Goal: Task Accomplishment & Management: Use online tool/utility

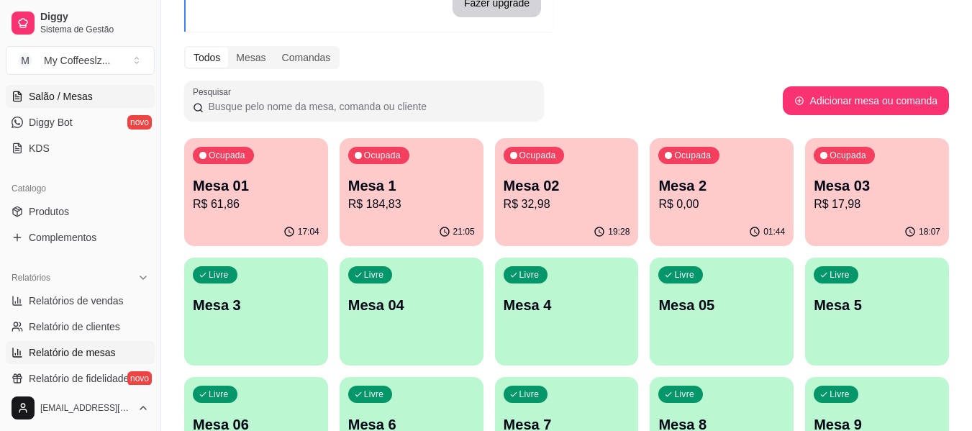
scroll to position [288, 0]
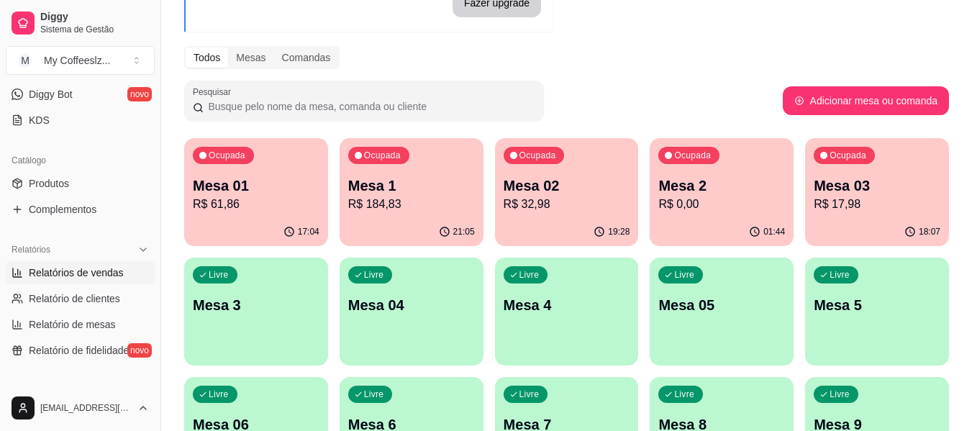
click at [63, 282] on link "Relatórios de vendas" at bounding box center [80, 272] width 149 height 23
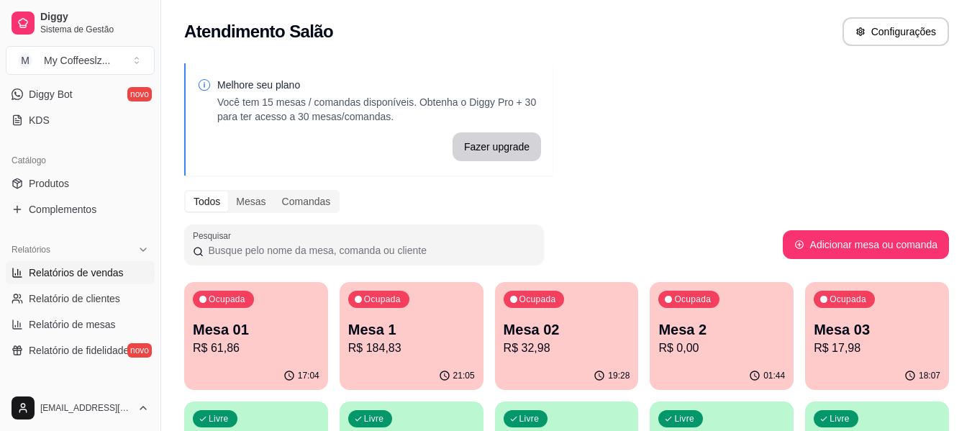
select select "ALL"
select select "0"
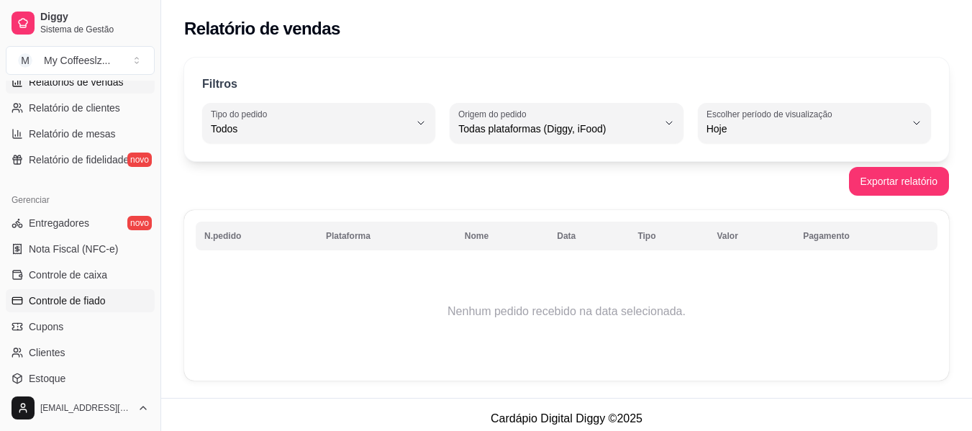
scroll to position [504, 0]
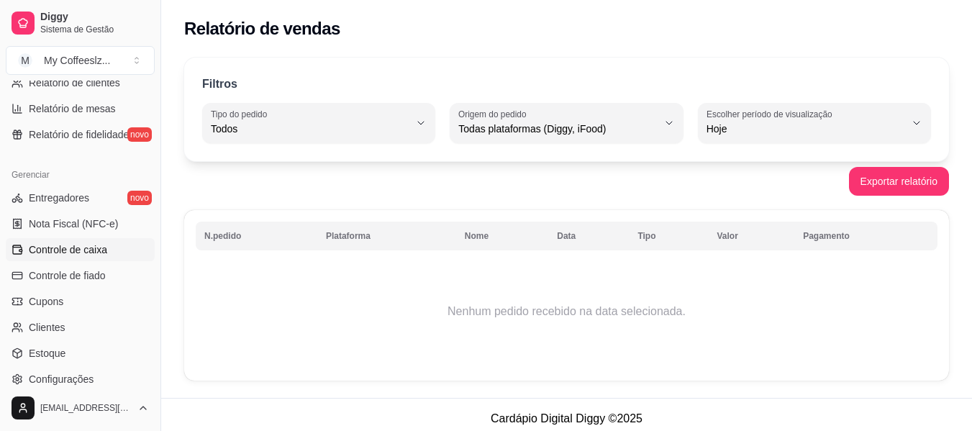
click at [74, 251] on span "Controle de caixa" at bounding box center [68, 250] width 78 height 14
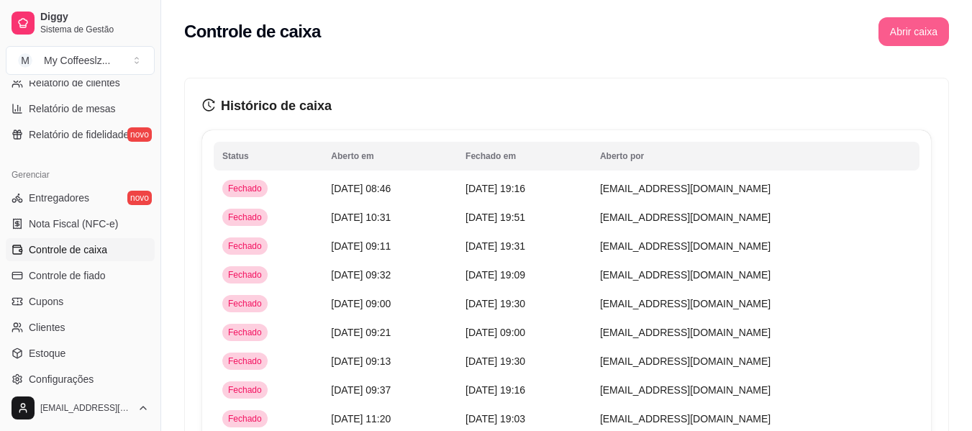
click at [936, 25] on button "Abrir caixa" at bounding box center [914, 31] width 71 height 29
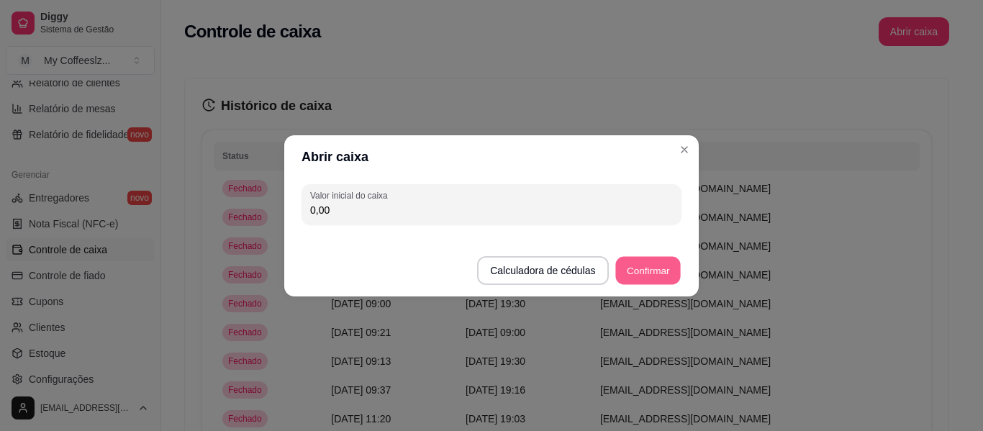
click at [659, 268] on button "Confirmar" at bounding box center [647, 270] width 65 height 28
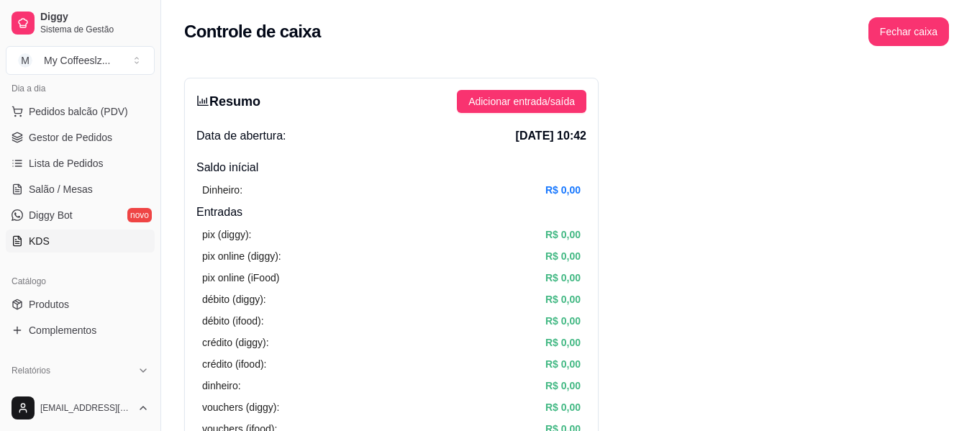
scroll to position [101, 0]
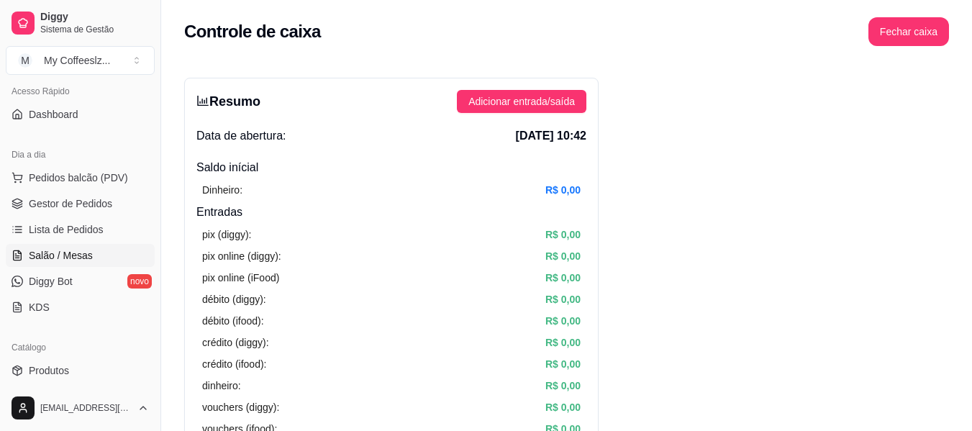
click at [108, 248] on link "Salão / Mesas" at bounding box center [80, 255] width 149 height 23
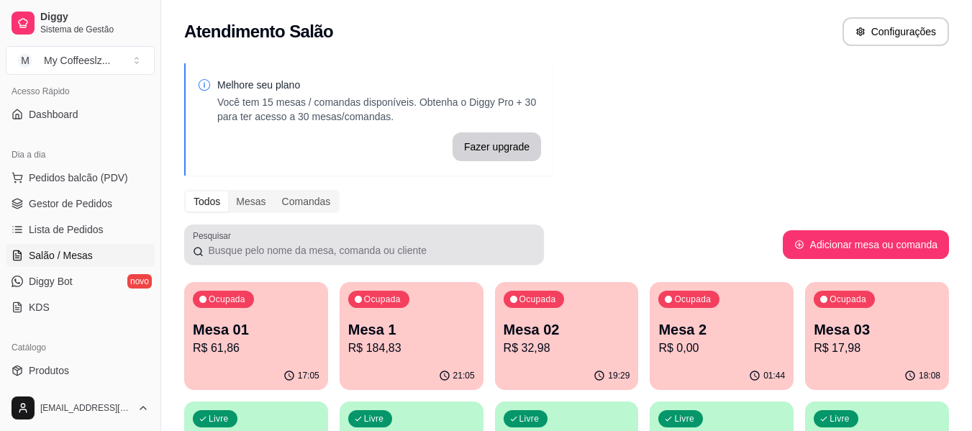
click at [311, 264] on div "Pesquisar" at bounding box center [364, 245] width 360 height 40
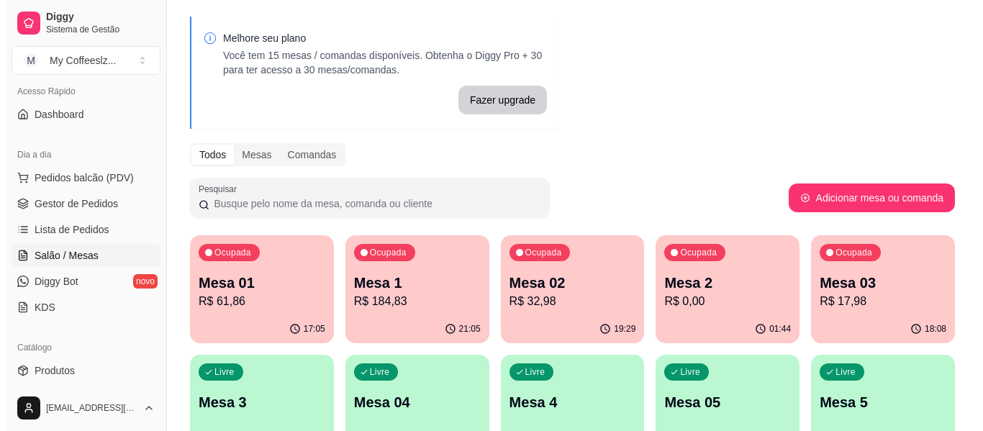
scroll to position [216, 0]
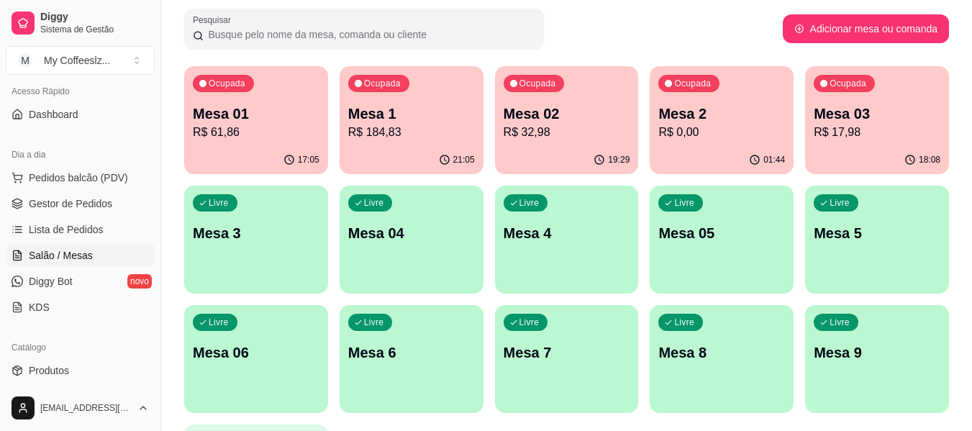
click at [242, 222] on div "Livre Mesa 3" at bounding box center [256, 231] width 144 height 91
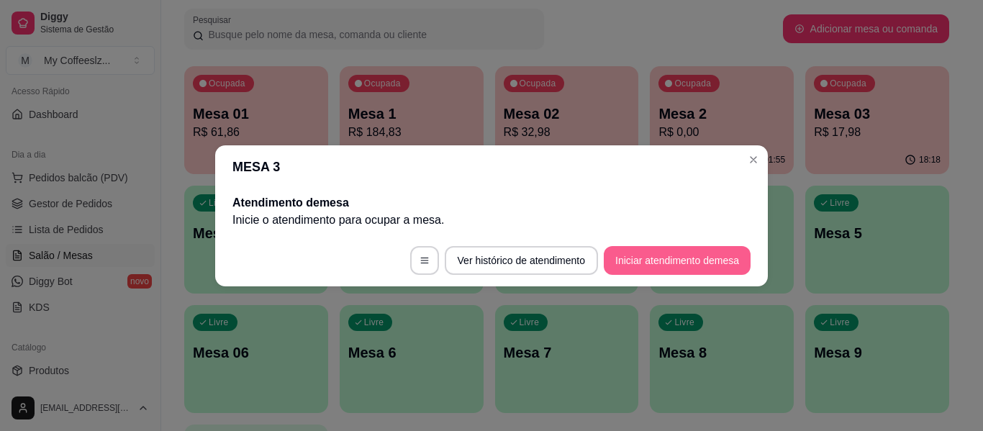
click at [619, 257] on button "Iniciar atendimento de mesa" at bounding box center [677, 260] width 147 height 29
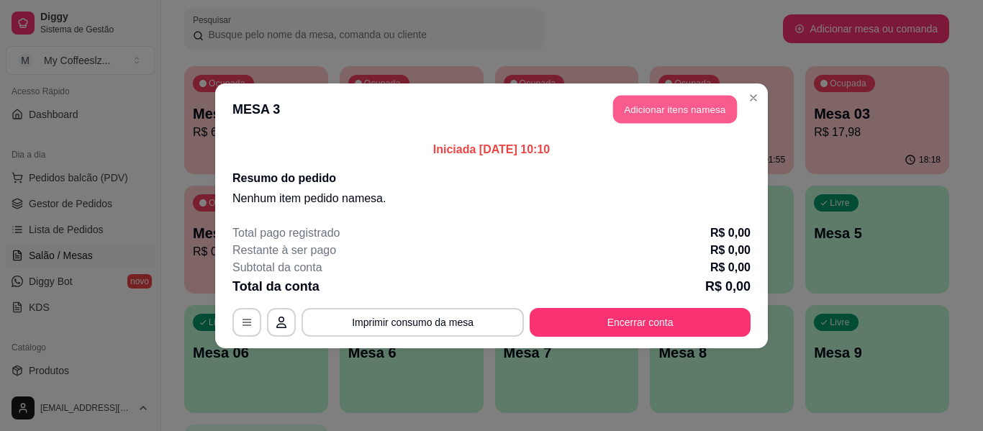
click at [641, 109] on button "Adicionar itens na mesa" at bounding box center [675, 109] width 124 height 28
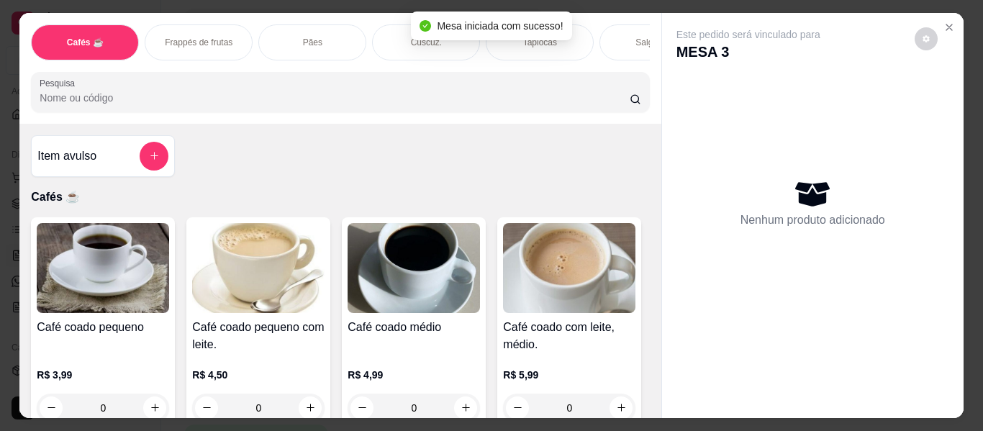
click at [600, 30] on div "Salgados" at bounding box center [654, 42] width 108 height 36
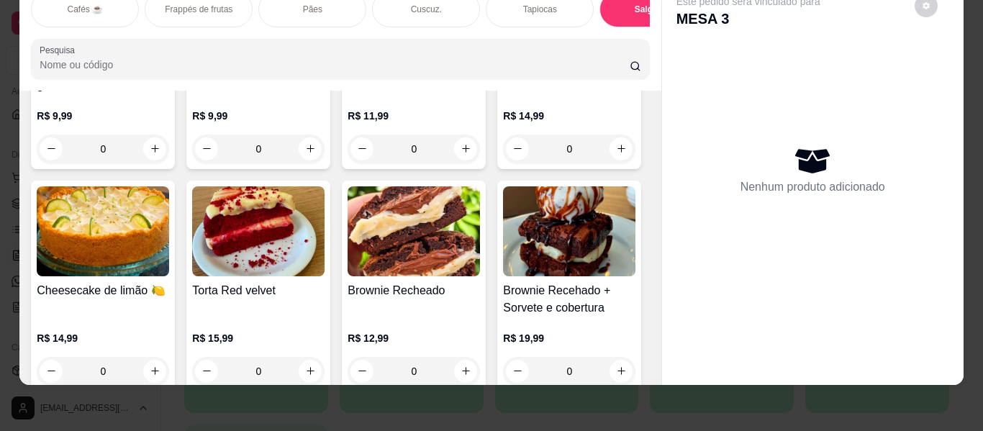
scroll to position [6262, 0]
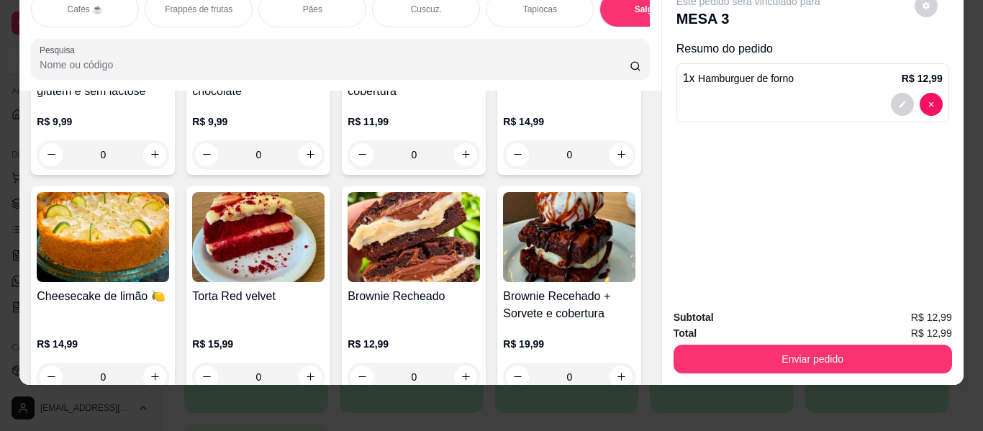
type input "2"
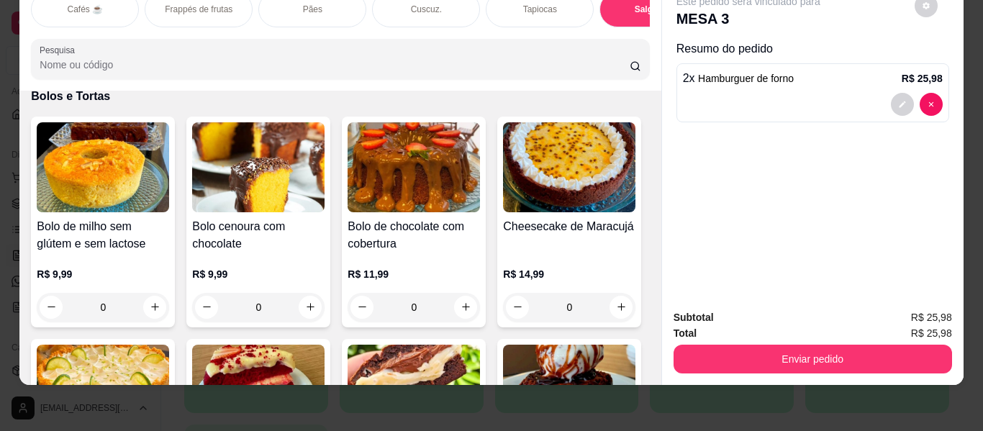
scroll to position [6190, 0]
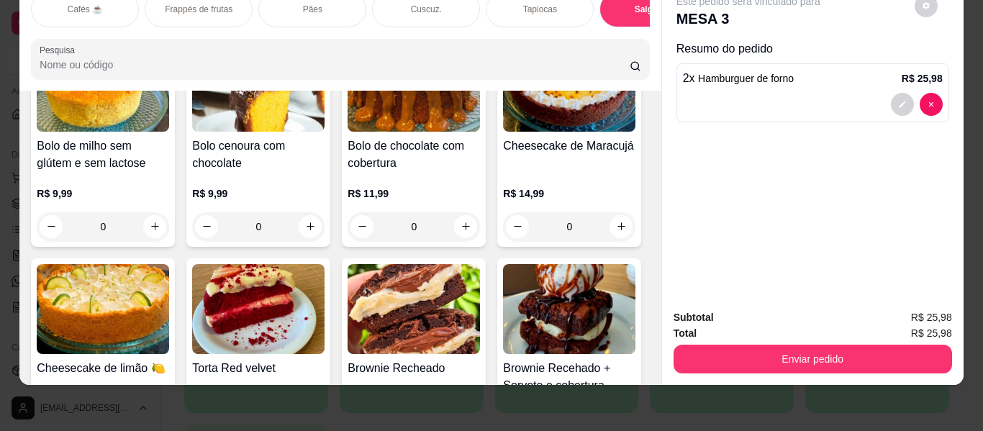
type input "0"
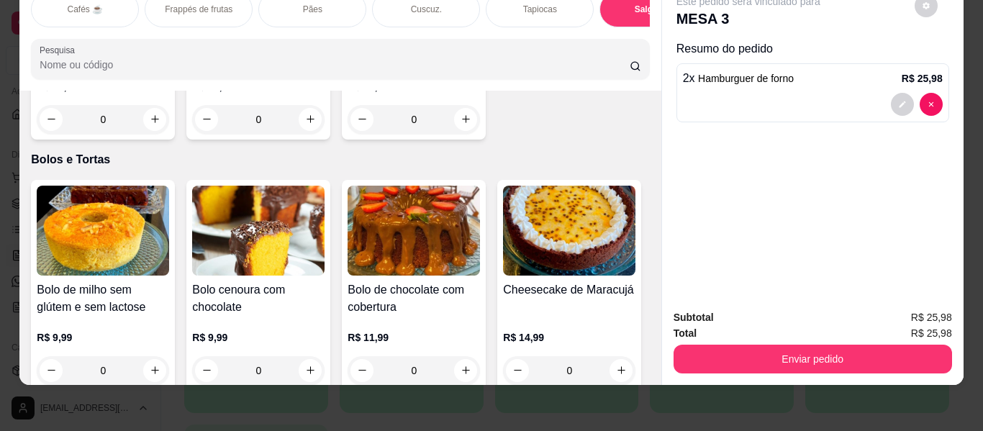
type input "1"
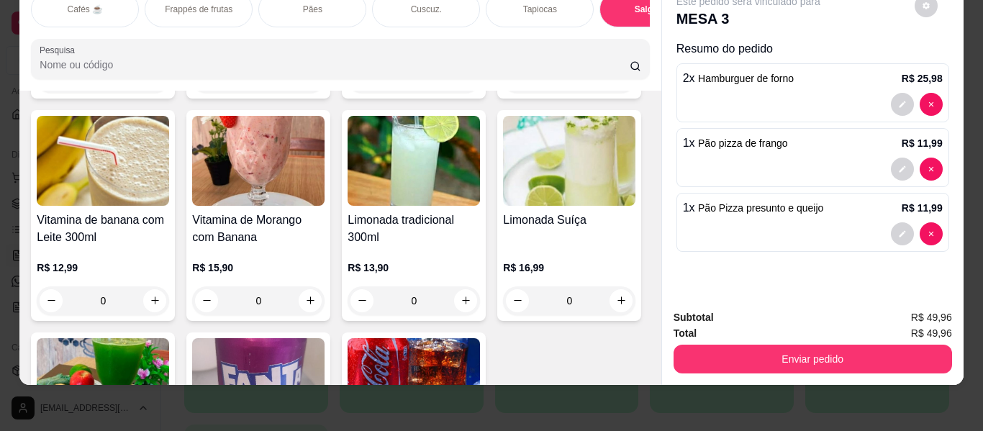
scroll to position [7701, 0]
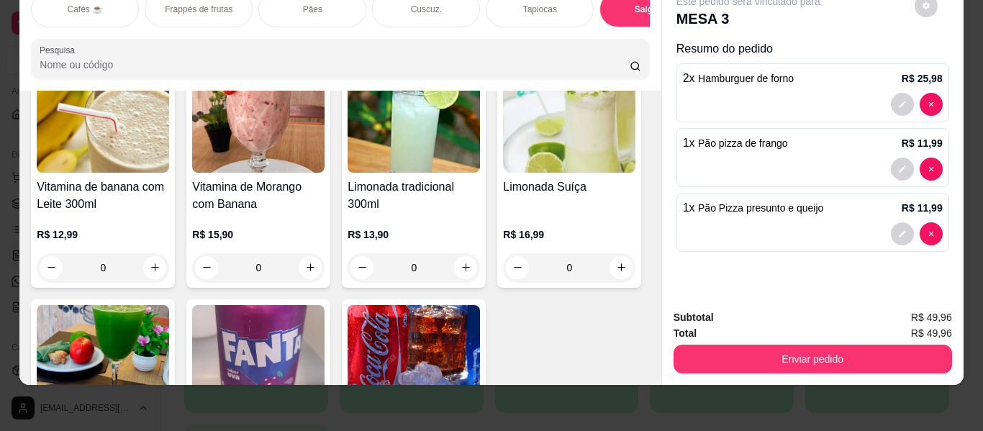
type input "1"
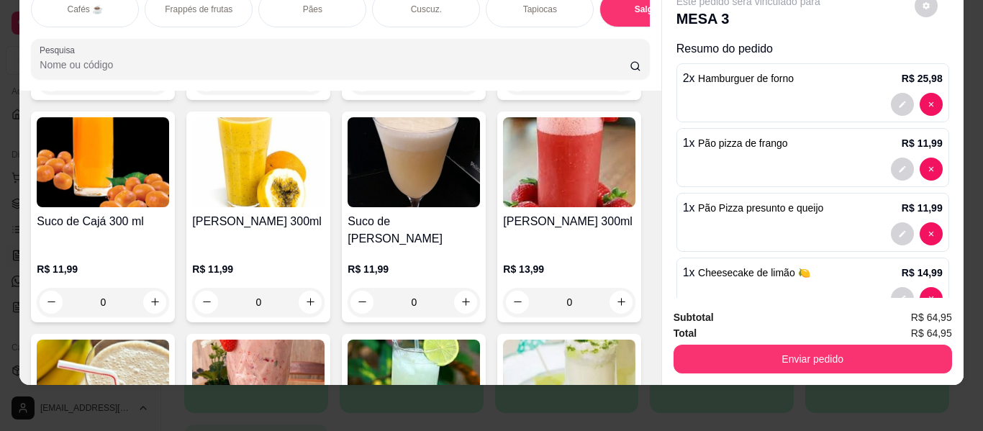
scroll to position [7414, 0]
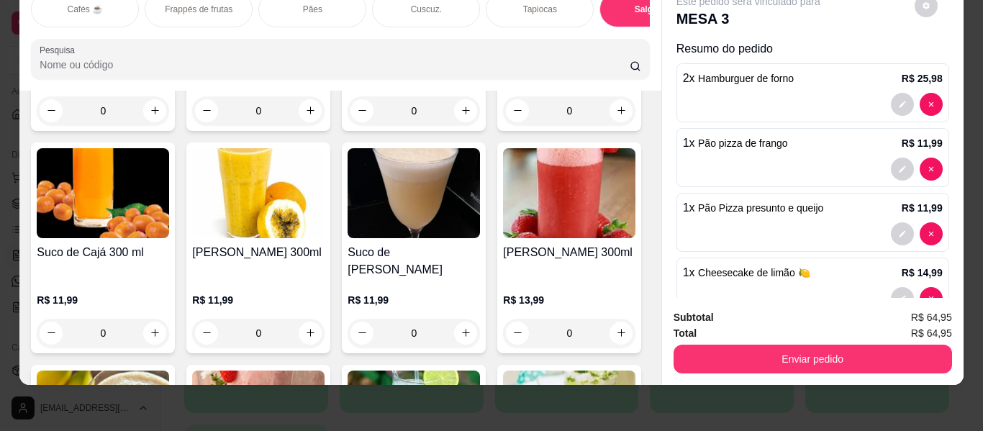
type input "1"
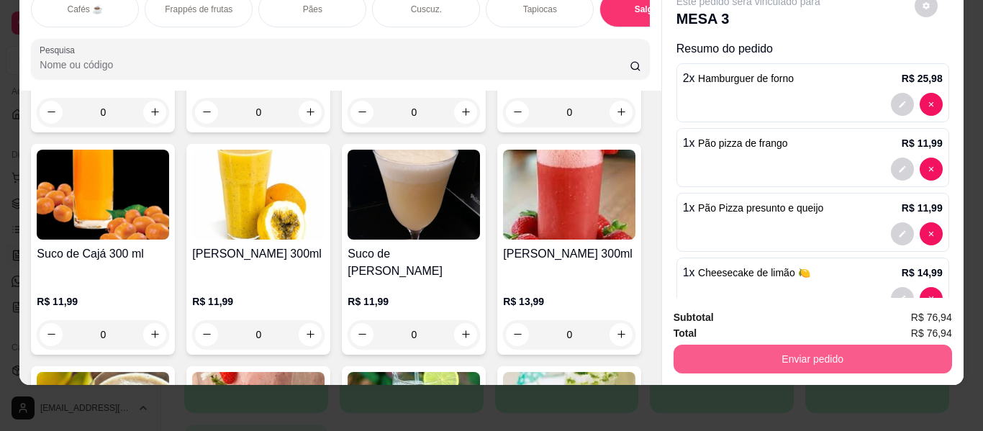
click at [727, 345] on button "Enviar pedido" at bounding box center [813, 359] width 279 height 29
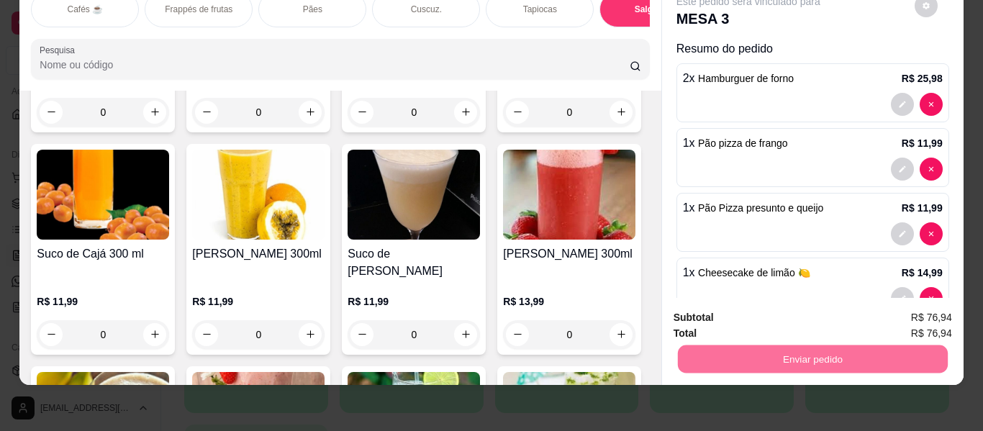
click at [888, 302] on button "Enviar pedido" at bounding box center [914, 312] width 81 height 27
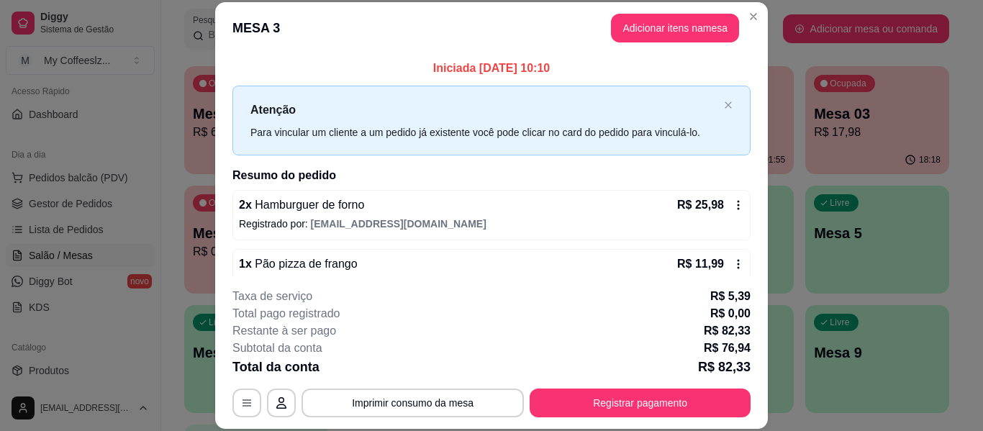
scroll to position [44, 0]
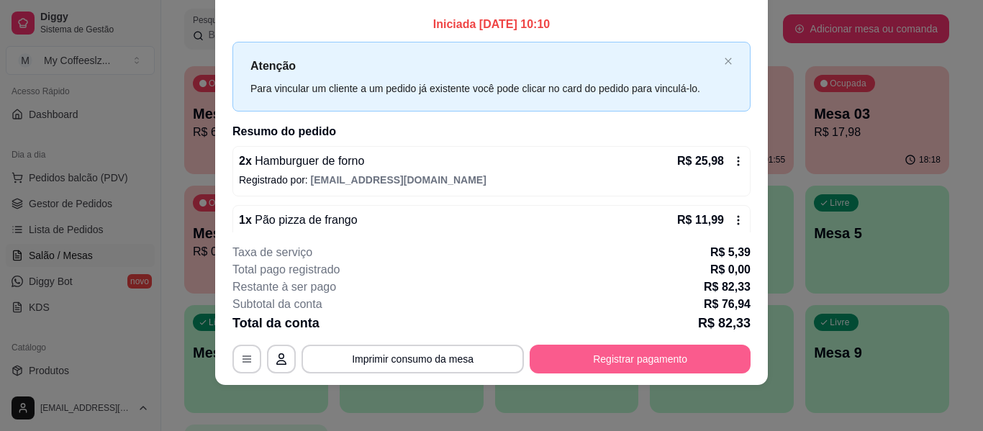
click at [601, 354] on button "Registrar pagamento" at bounding box center [640, 359] width 221 height 29
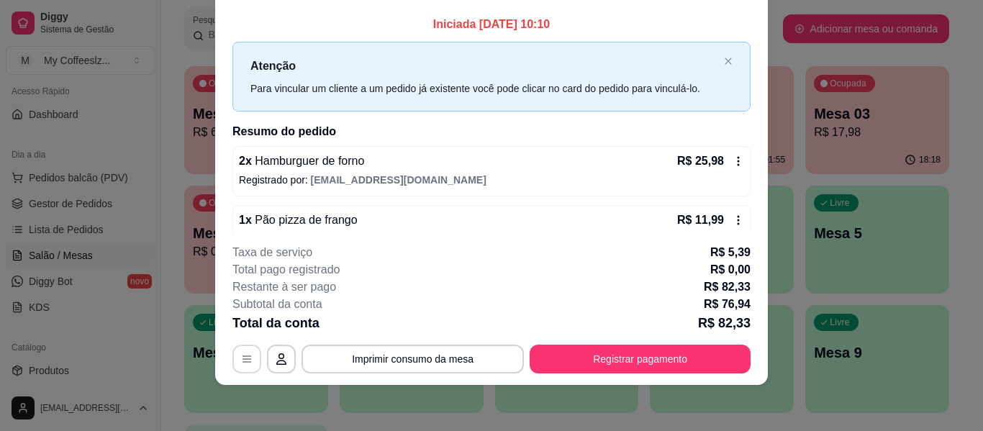
click at [243, 360] on icon "button" at bounding box center [247, 359] width 12 height 12
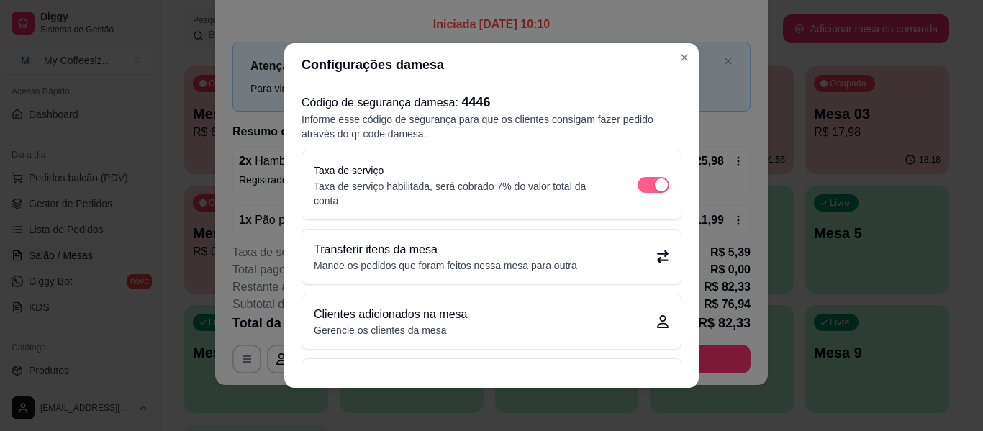
click at [655, 183] on div "button" at bounding box center [661, 185] width 13 height 13
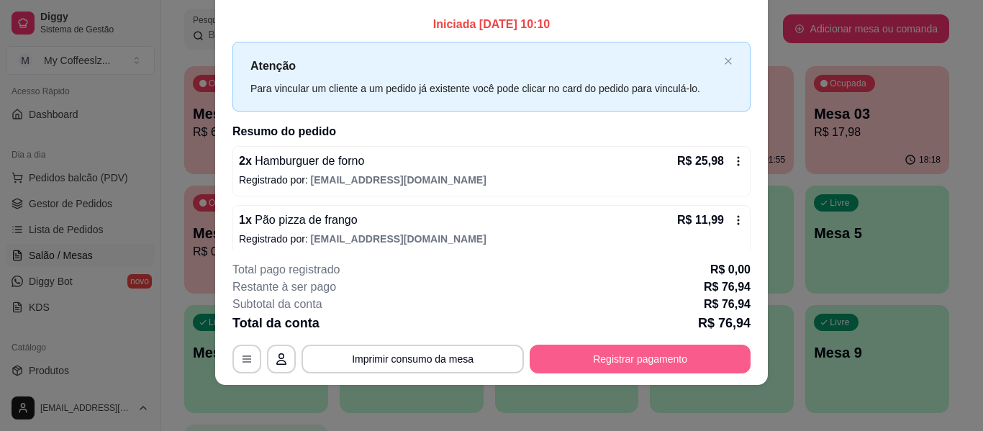
click at [582, 361] on button "Registrar pagamento" at bounding box center [640, 359] width 221 height 29
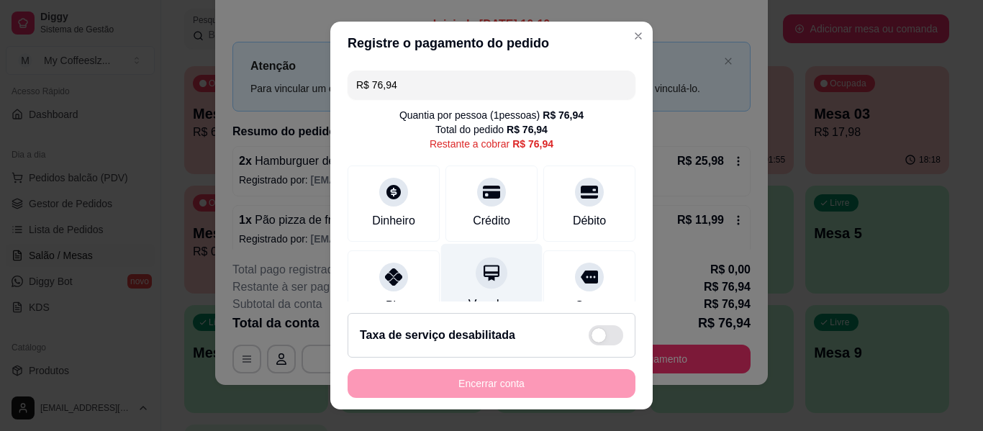
scroll to position [133, 0]
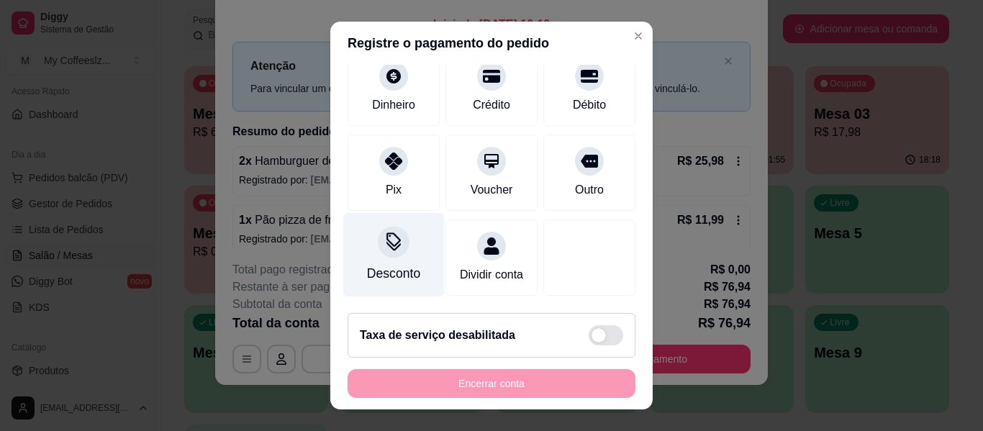
click at [391, 243] on div "Desconto" at bounding box center [393, 255] width 101 height 84
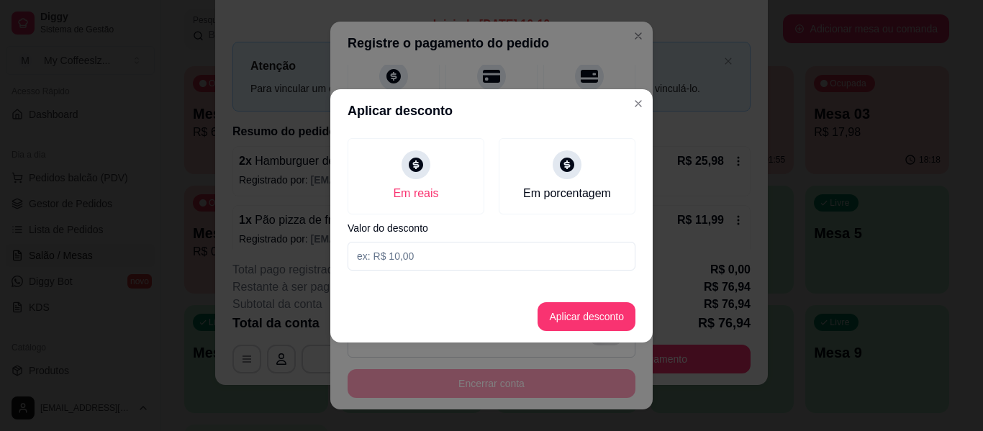
click at [483, 256] on input at bounding box center [492, 256] width 288 height 29
type input "10,00"
click at [557, 306] on button "Aplicar desconto" at bounding box center [587, 316] width 98 height 29
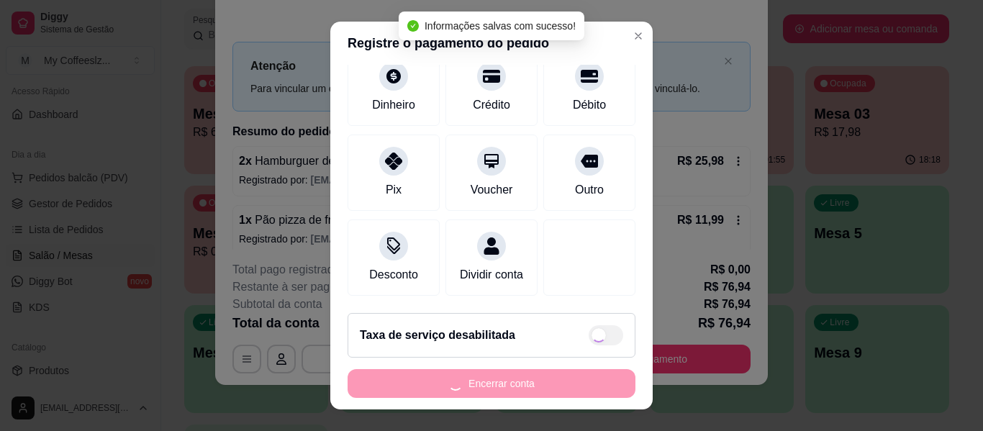
scroll to position [148, 0]
click at [475, 384] on div "Encerrar conta" at bounding box center [492, 383] width 288 height 29
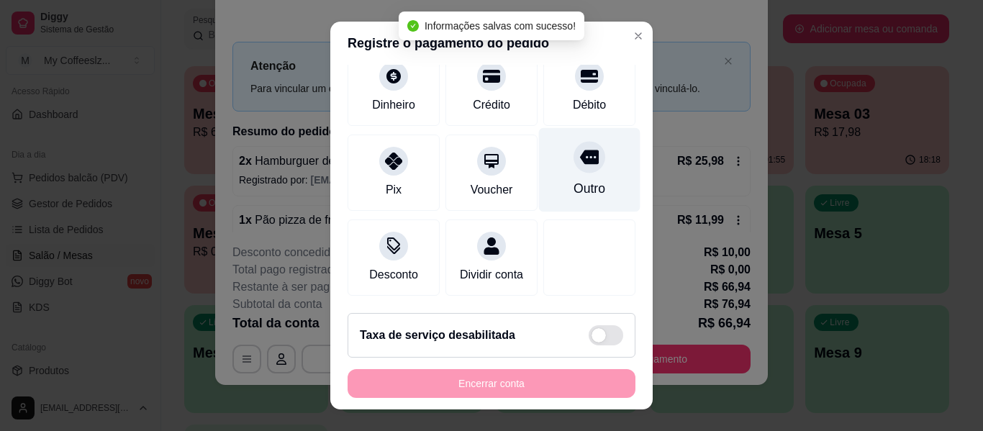
scroll to position [4, 0]
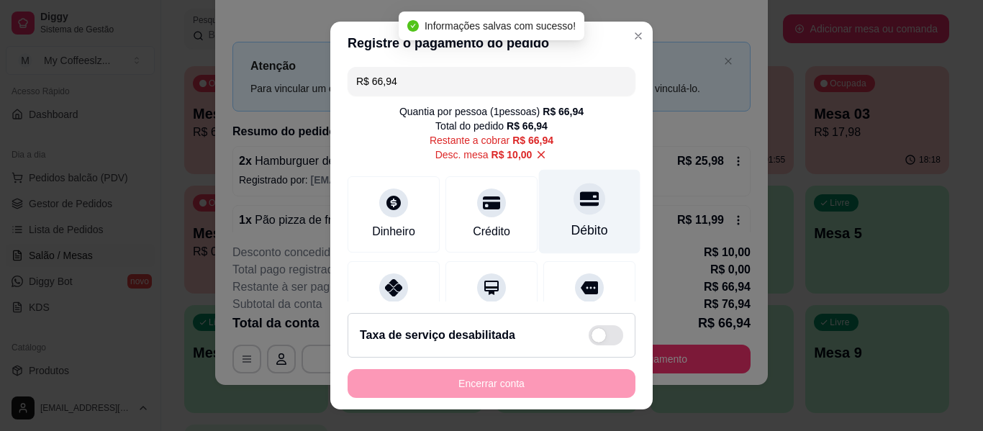
click at [555, 184] on div "Débito" at bounding box center [589, 212] width 101 height 84
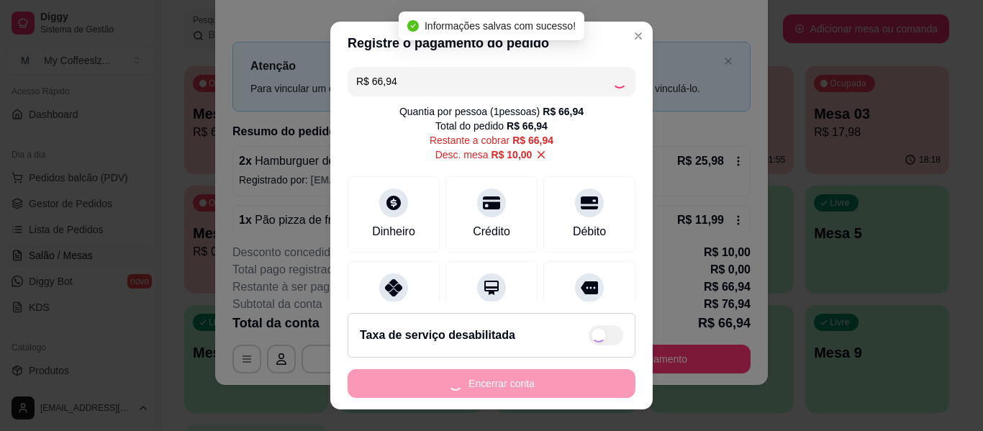
type input "R$ 0,00"
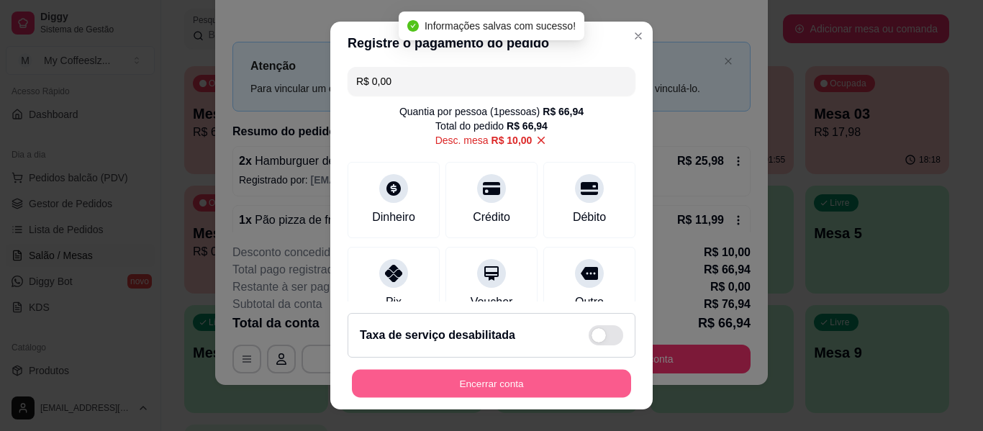
click at [474, 371] on button "Encerrar conta" at bounding box center [491, 384] width 279 height 28
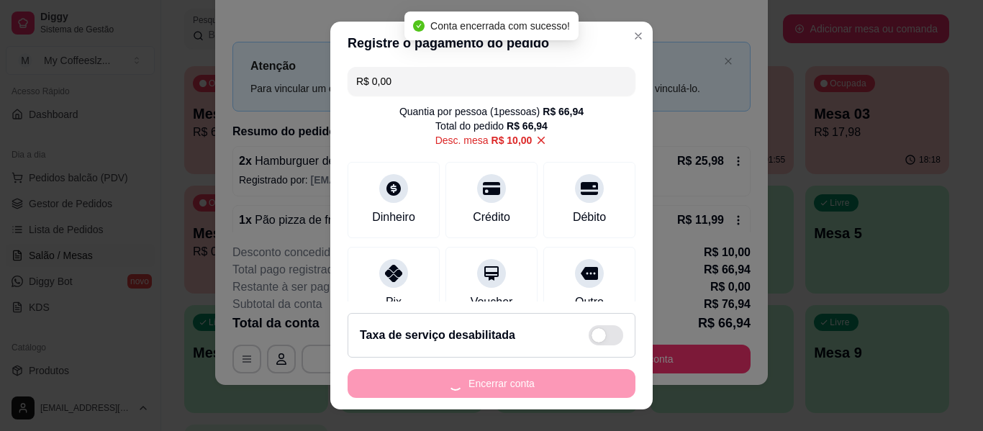
scroll to position [0, 0]
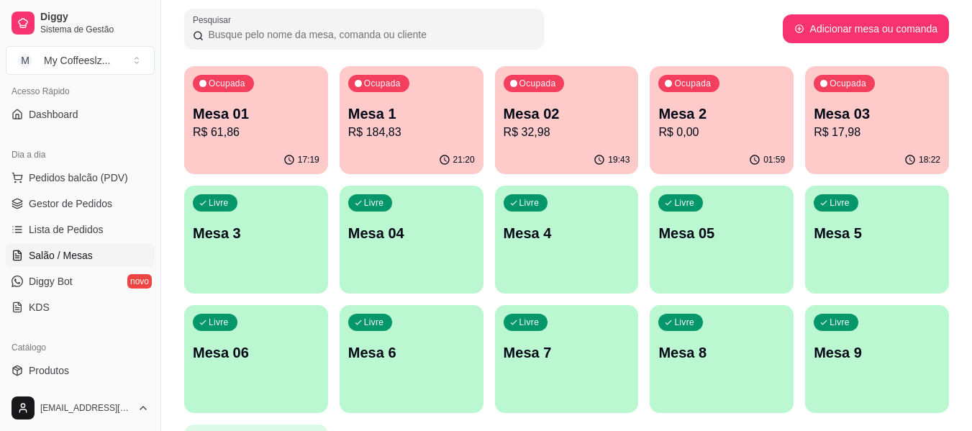
click at [711, 140] on p "R$ 0,00" at bounding box center [722, 132] width 127 height 17
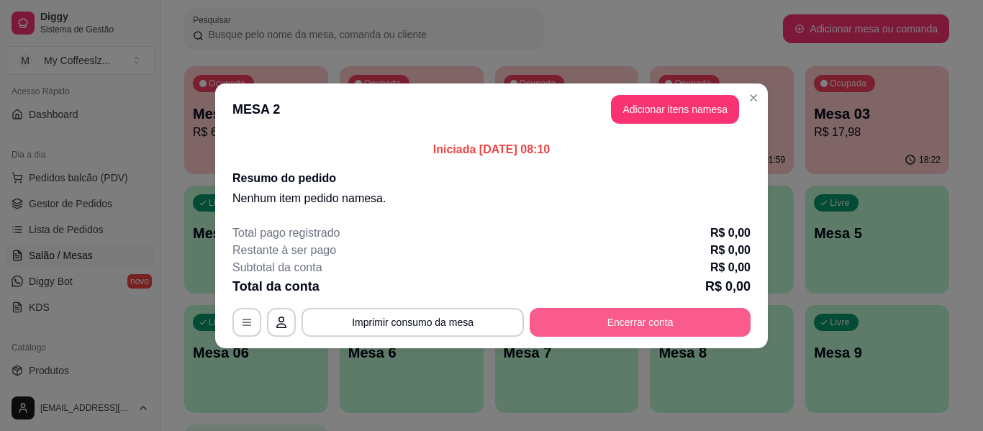
click at [628, 327] on button "Encerrar conta" at bounding box center [640, 322] width 221 height 29
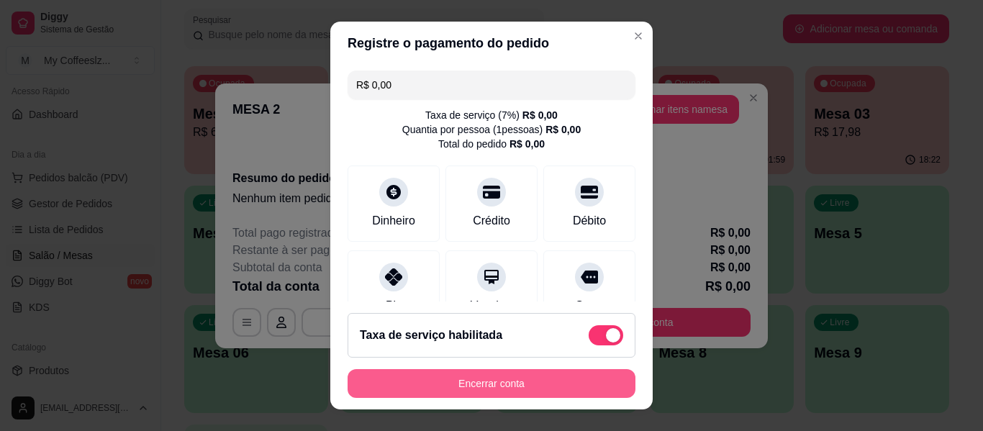
click at [554, 376] on button "Encerrar conta" at bounding box center [492, 383] width 288 height 29
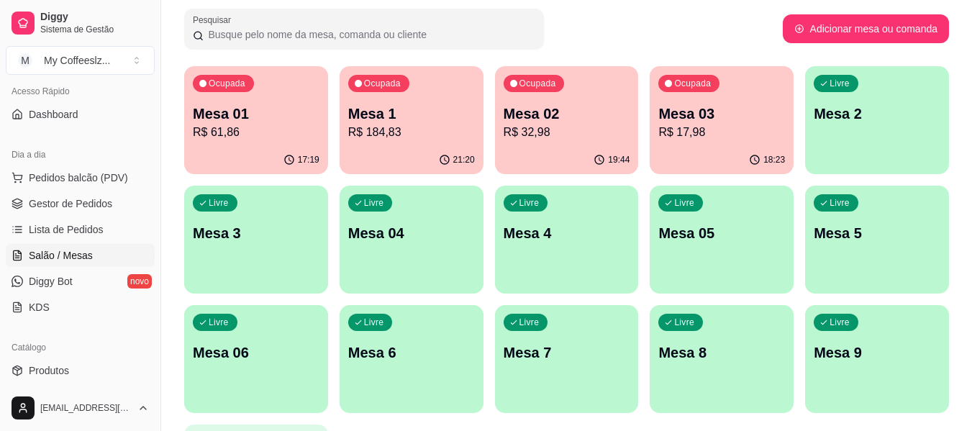
click at [882, 159] on div "button" at bounding box center [877, 165] width 144 height 17
click at [862, 130] on div "Livre Mesa 2" at bounding box center [878, 112] width 140 height 88
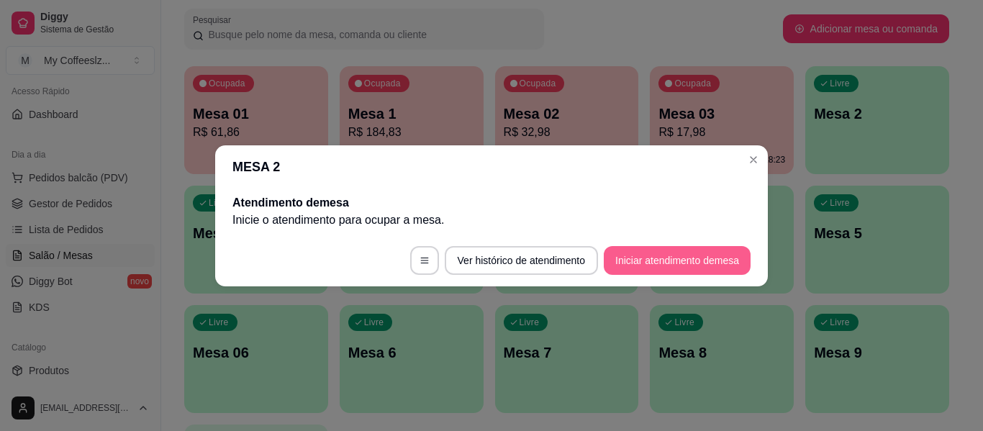
click at [672, 258] on button "Iniciar atendimento de mesa" at bounding box center [677, 260] width 147 height 29
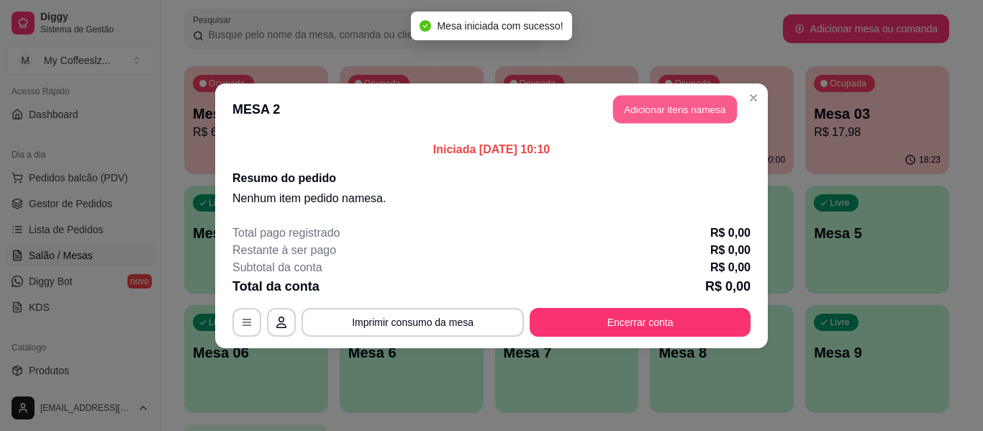
click at [698, 109] on button "Adicionar itens na mesa" at bounding box center [675, 109] width 124 height 28
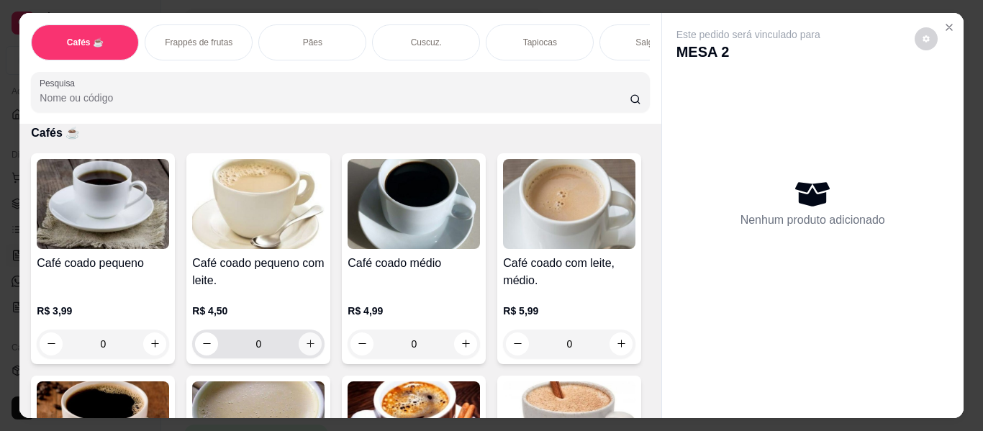
scroll to position [144, 0]
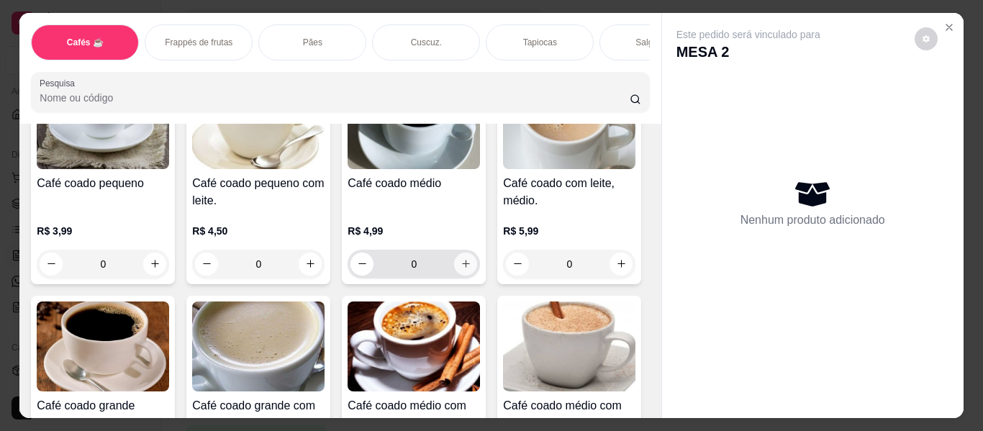
click at [467, 255] on button "increase-product-quantity" at bounding box center [465, 264] width 23 height 23
type input "1"
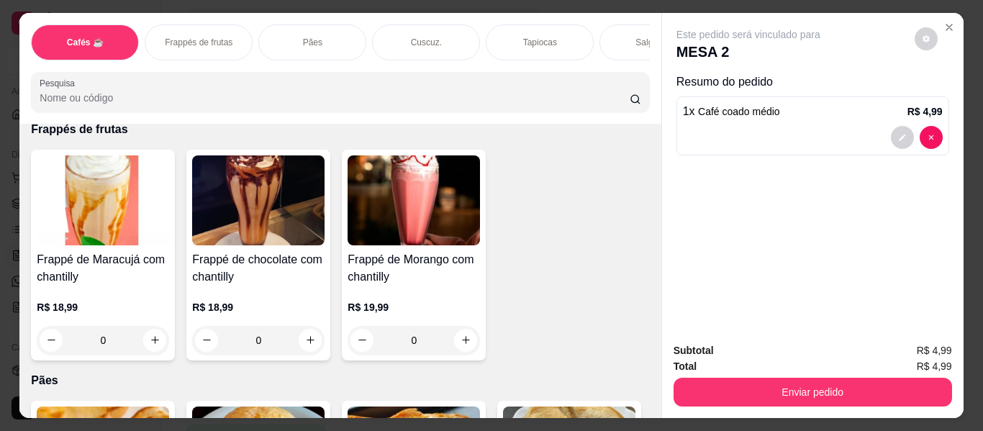
scroll to position [2159, 0]
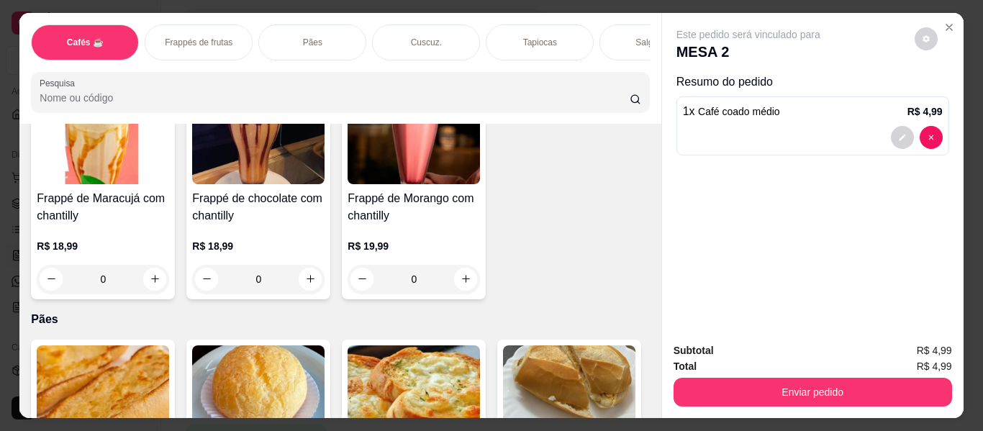
click at [282, 29] on div "Pães" at bounding box center [312, 42] width 108 height 36
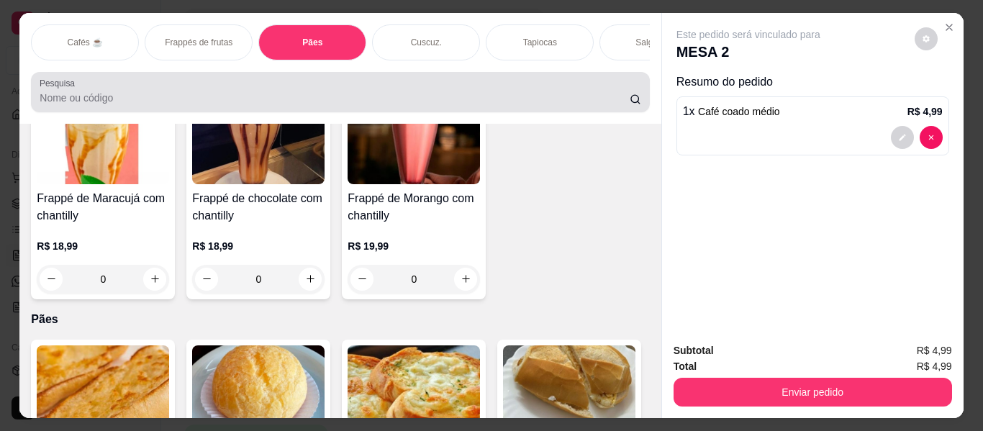
scroll to position [39, 0]
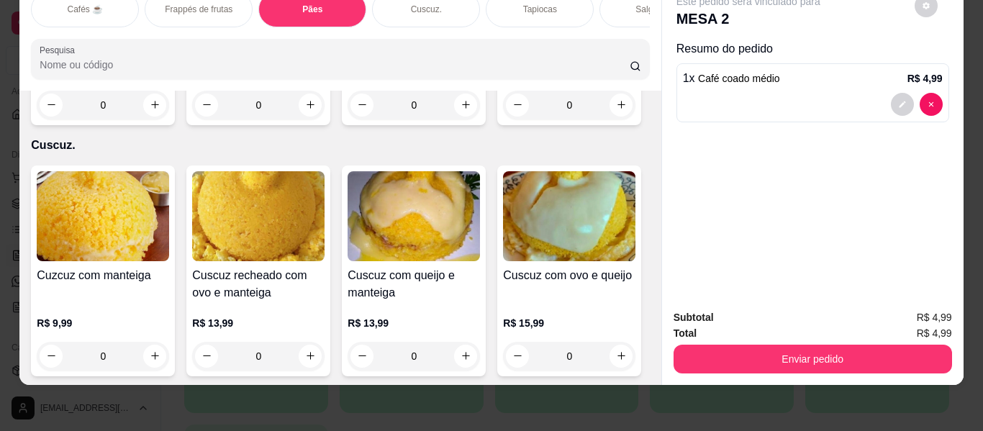
type input "1"
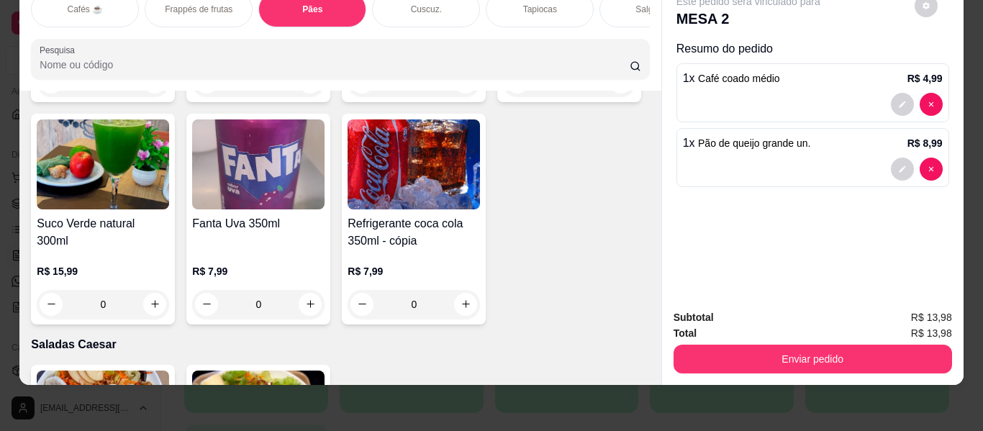
scroll to position [7891, 0]
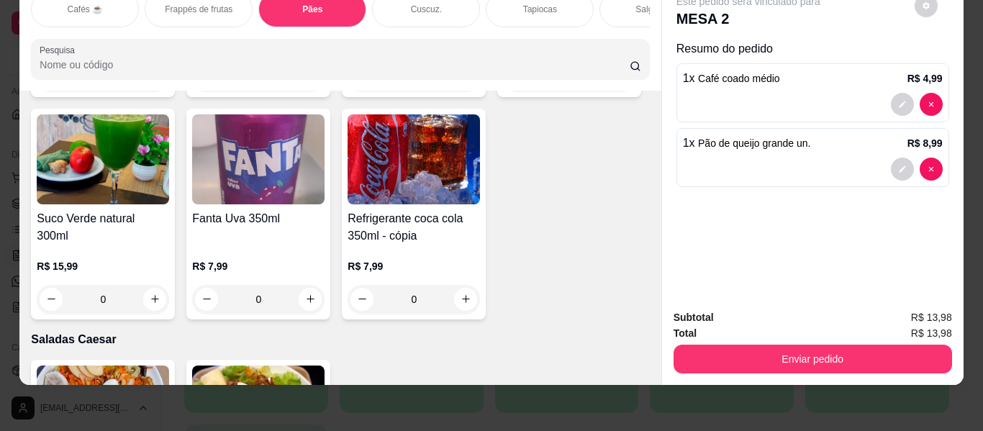
type input "1"
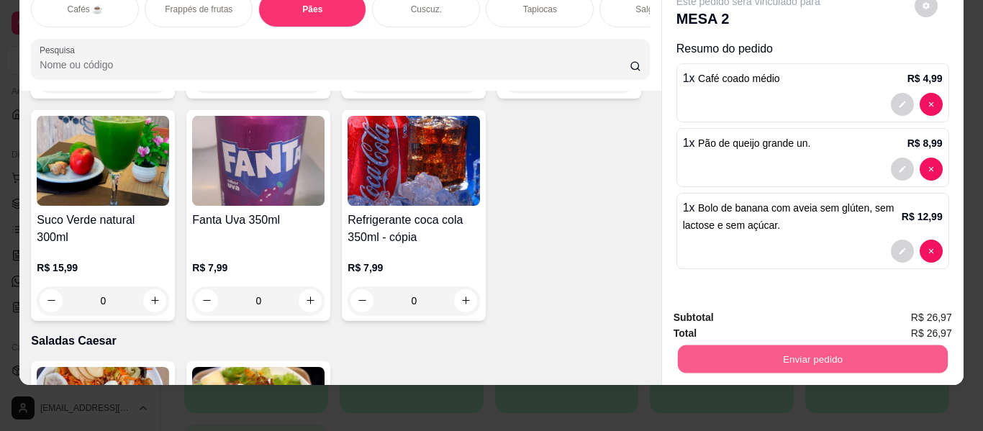
click at [700, 345] on button "Enviar pedido" at bounding box center [812, 359] width 270 height 28
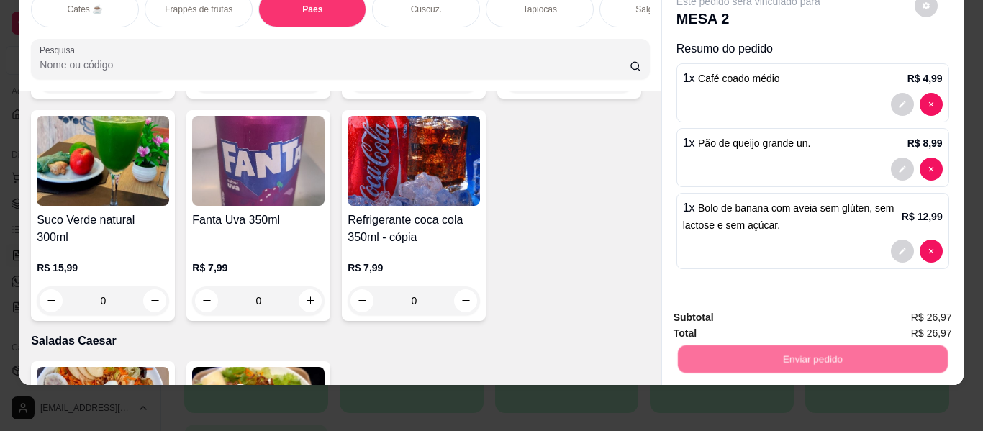
click at [898, 315] on button "Enviar pedido" at bounding box center [914, 312] width 79 height 27
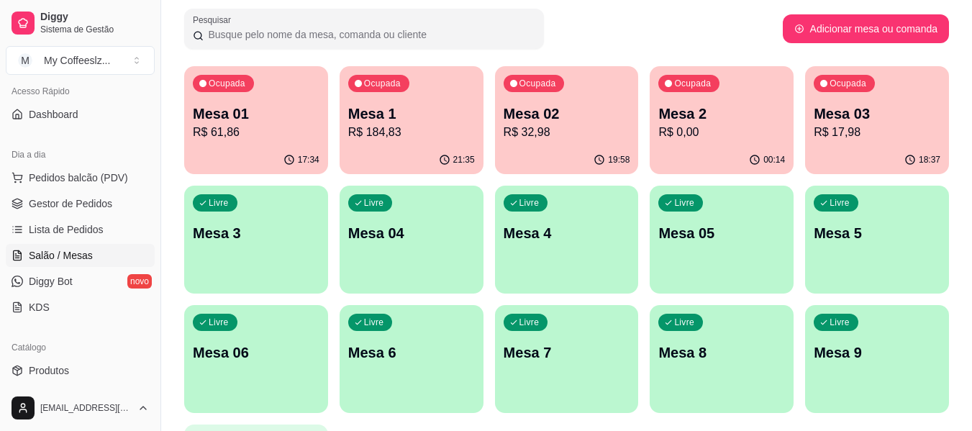
click at [844, 117] on p "Mesa 03" at bounding box center [877, 114] width 127 height 20
click at [733, 135] on p "R$ 0,00" at bounding box center [722, 132] width 127 height 17
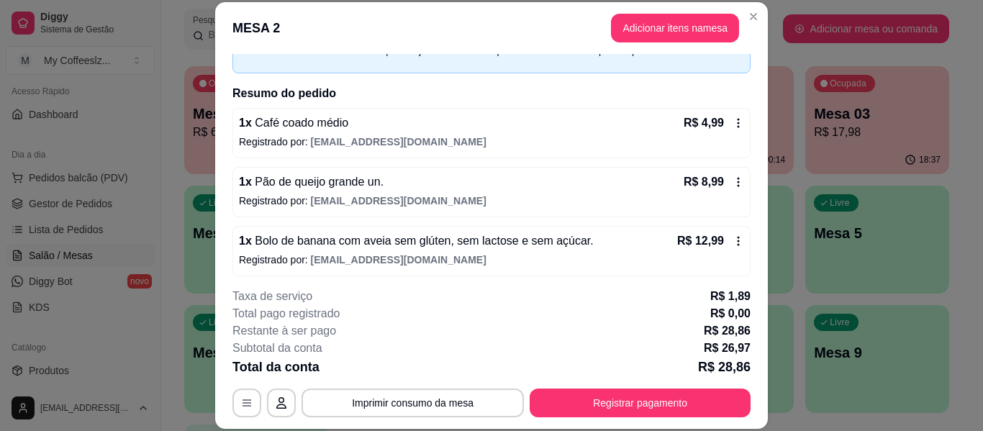
scroll to position [88, 0]
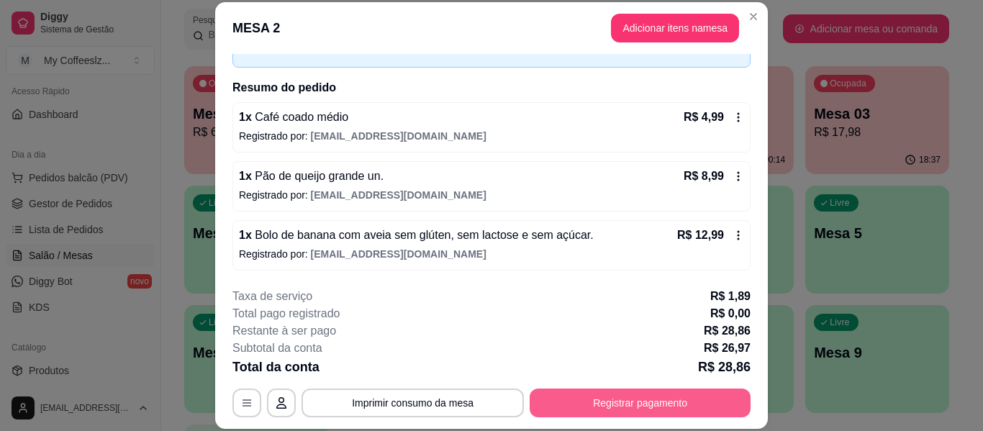
click at [663, 396] on button "Registrar pagamento" at bounding box center [640, 403] width 221 height 29
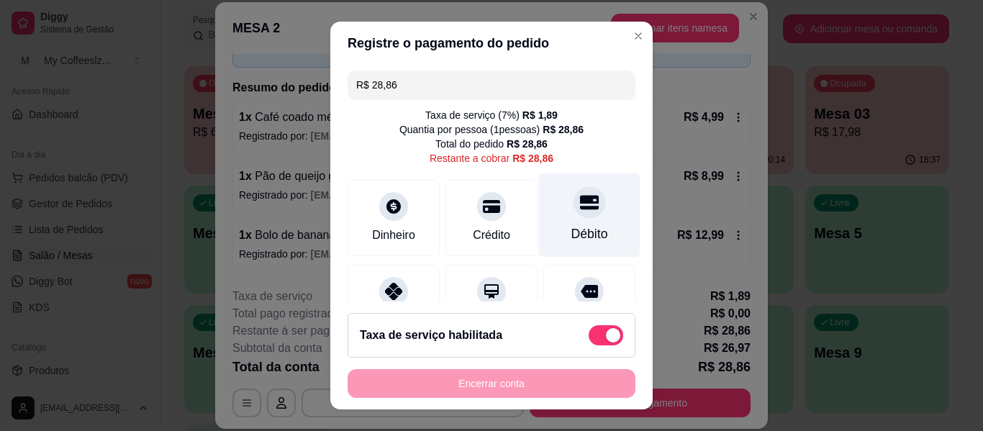
click at [567, 224] on div "Débito" at bounding box center [589, 215] width 101 height 84
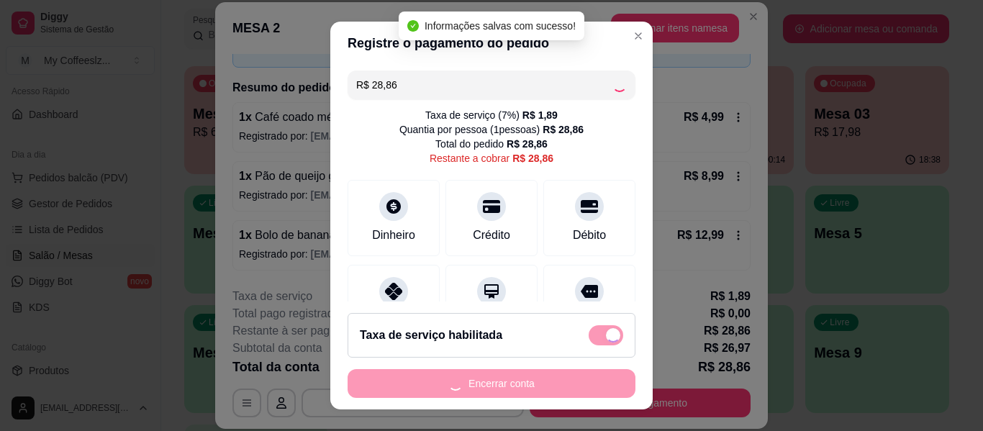
type input "R$ 0,00"
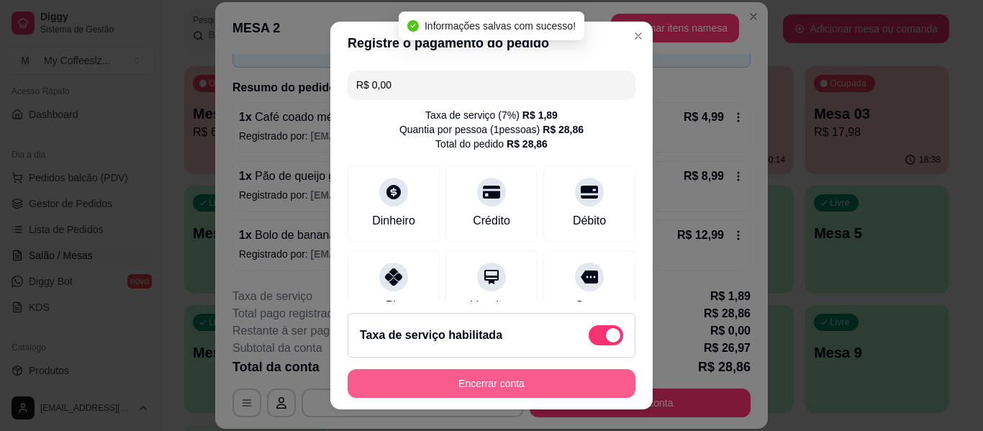
click at [517, 384] on button "Encerrar conta" at bounding box center [492, 383] width 288 height 29
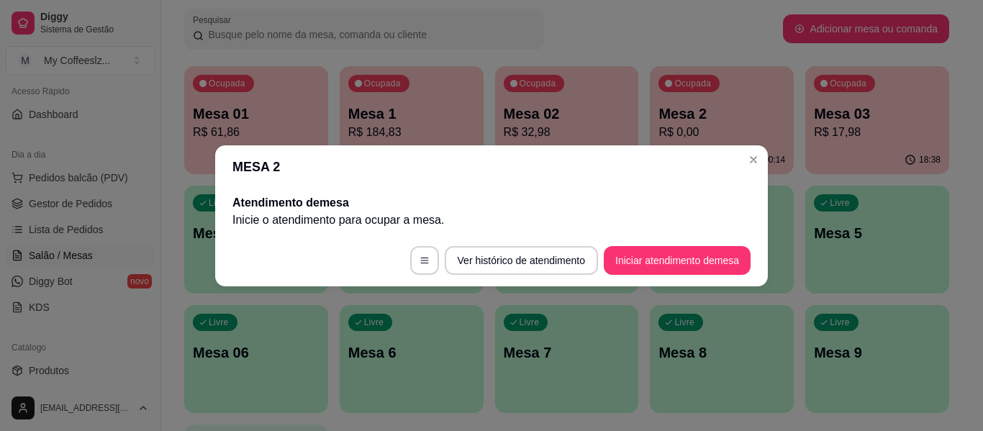
scroll to position [0, 0]
